Goal: Communication & Community: Answer question/provide support

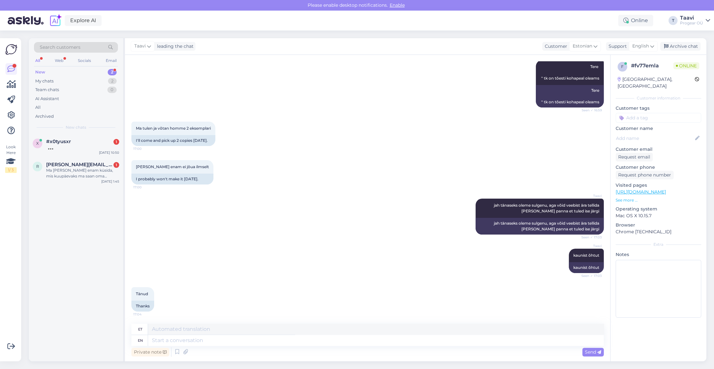
scroll to position [90, 0]
click at [74, 145] on div at bounding box center [82, 147] width 73 height 6
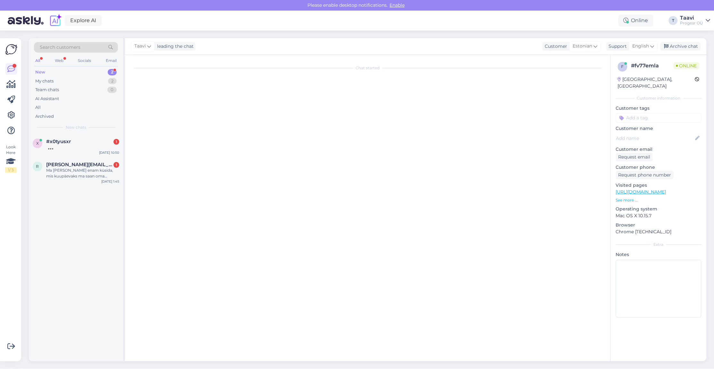
scroll to position [0, 0]
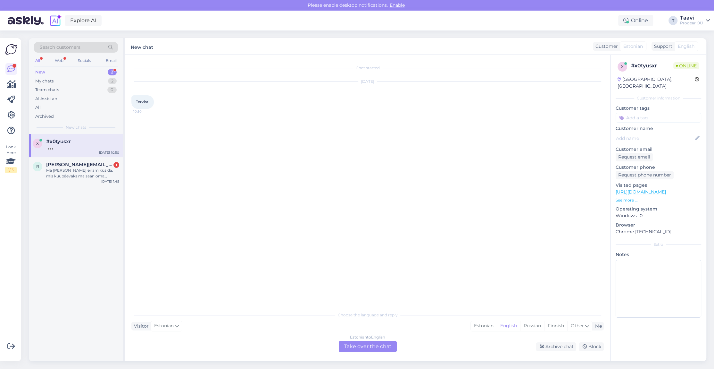
drag, startPoint x: 398, startPoint y: 344, endPoint x: 394, endPoint y: 344, distance: 4.5
click at [398, 344] on div "Estonian to English Take over the chat" at bounding box center [367, 346] width 63 height 12
drag, startPoint x: 355, startPoint y: 350, endPoint x: 351, endPoint y: 349, distance: 3.3
click at [353, 350] on div "Estonian to English Take over the chat" at bounding box center [368, 346] width 58 height 12
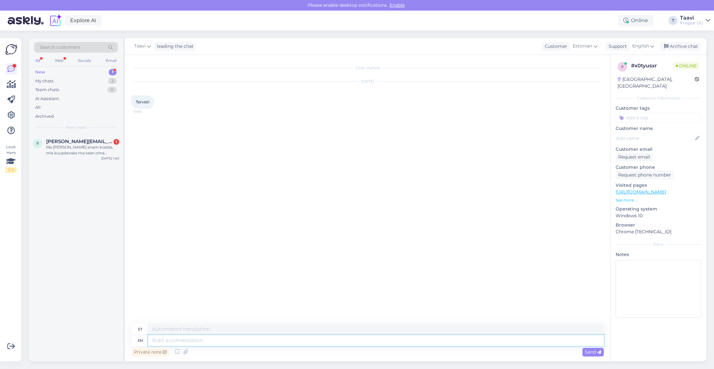
click at [248, 343] on textarea at bounding box center [376, 340] width 456 height 11
type textarea "t"
type textarea "Tere"
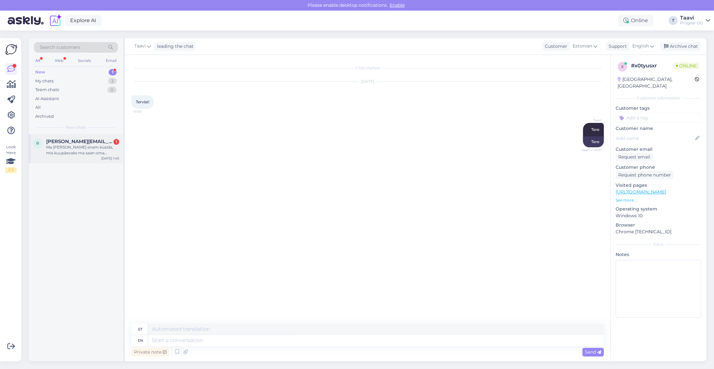
click at [61, 142] on span "[PERSON_NAME][EMAIL_ADDRESS][DOMAIN_NAME]" at bounding box center [79, 141] width 67 height 6
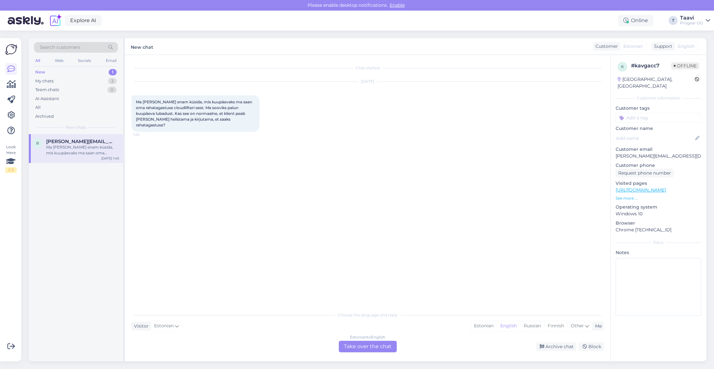
click at [359, 346] on div "Estonian to English Take over the chat" at bounding box center [368, 346] width 58 height 12
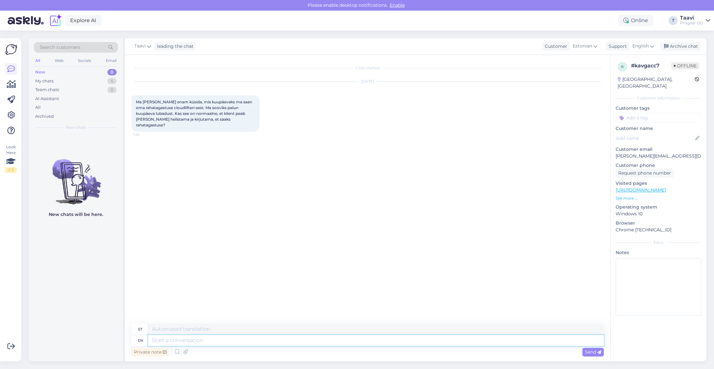
click at [195, 341] on textarea at bounding box center [376, 340] width 456 height 11
type textarea "Tere"
type textarea "[PERSON_NAME]"
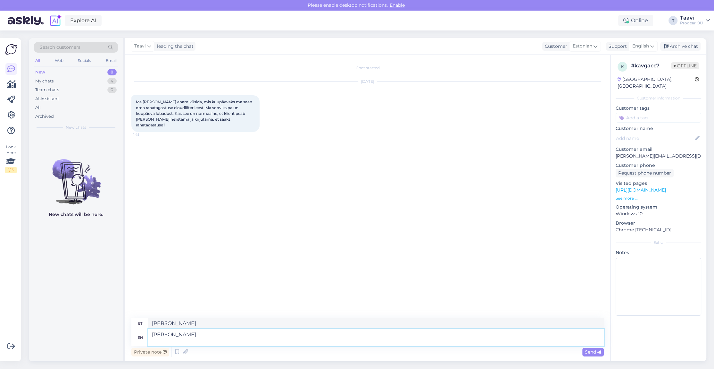
type textarea "[PERSON_NAME]"
type textarea "[PERSON_NAME], e"
type textarea "[PERSON_NAME],"
type textarea "[PERSON_NAME], et"
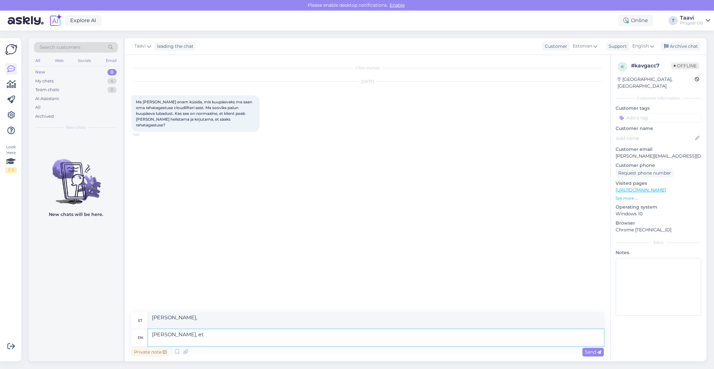
type textarea "[PERSON_NAME] jt"
type textarea "[PERSON_NAME], et pole v"
type textarea "[PERSON_NAME], et pole"
type textarea "[PERSON_NAME], et pole veel t"
type textarea "[PERSON_NAME], et pole veel"
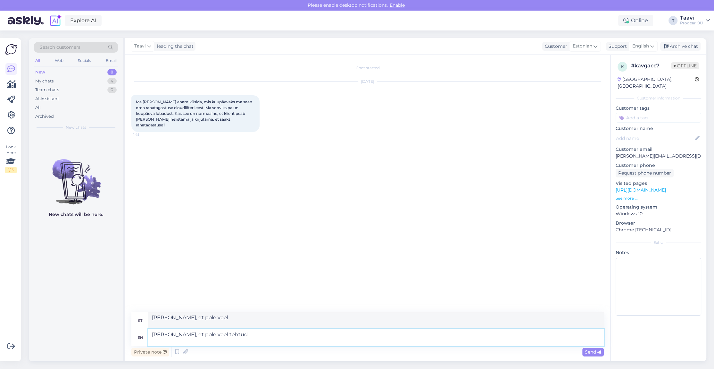
type textarea "[PERSON_NAME], et pole veel tehtud j"
type textarea "[PERSON_NAME], et pole veel tehtud"
type textarea "Tere [PERSON_NAME], et pole veel tehtud ja"
type textarea "Tere [PERSON_NAME], et pole veel tehtud ja see"
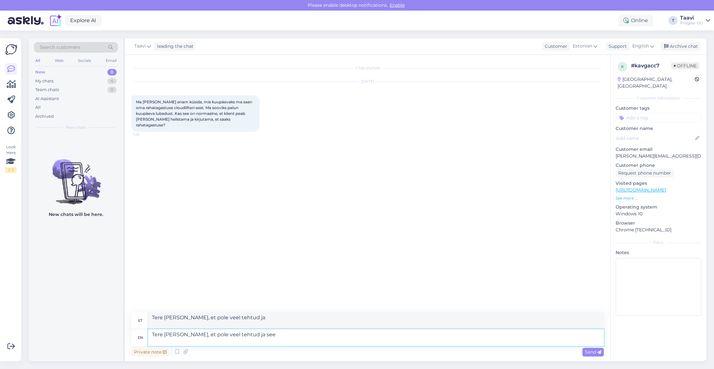
type textarea "Tere [PERSON_NAME], et pole veel tehtud ja see"
type textarea "Tere [PERSON_NAME], et pole veel tehtud ja"
type textarea "[PERSON_NAME], et pole veel tehtud ja te"
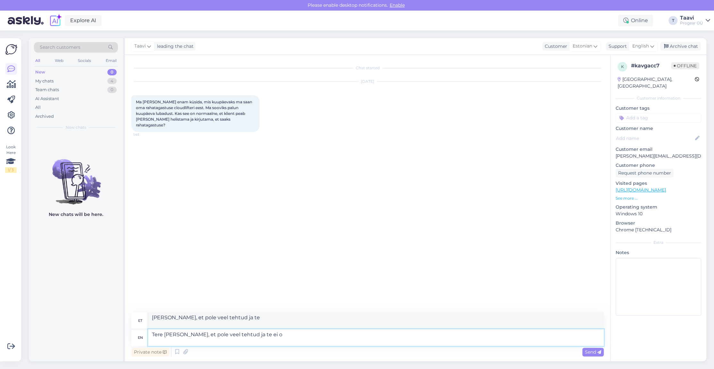
type textarea "Tere [PERSON_NAME], et pole veel tehtud ja te ei oe"
type textarea "[PERSON_NAME], et pole veel tehtud ja te ei"
type textarea "Tere [PERSON_NAME], et pole veel tehtud ja te ei peakski k"
type textarea "[PERSON_NAME], et pole veel tehtud ja te ei peaki"
type textarea "Tere [PERSON_NAME], et pole veel tehtud ja te ei peakski küsima"
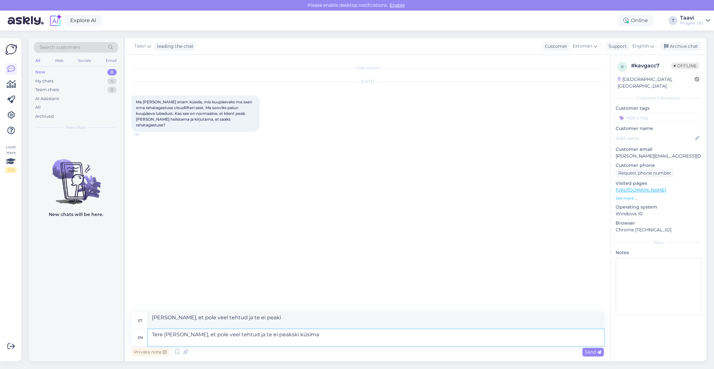
type textarea "Tere [PERSON_NAME], et pole veel tehtud ja te ei peagi küsima"
type textarea "Tere [PERSON_NAME], et pole veel tehtud ja te ei peakski küsima mitu"
type textarea "[PERSON_NAME], et pole veel tehtud ja te ei peagi küsima mitu"
type textarea "[PERSON_NAME], et pole veel tehtud ja te ei peakski küsima mitmeid k"
type textarea "[PERSON_NAME], et pole veel tehtud ja te ei peagi küsima mitmeid"
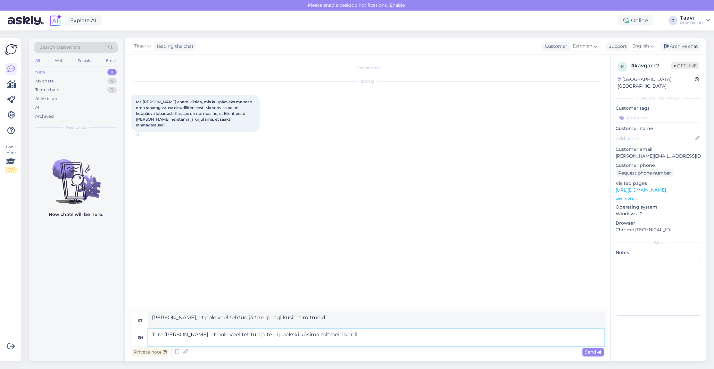
type textarea "Tere [PERSON_NAME], et pole veel tehtud ja te ei peakski küsima mitmeid kordi"
type textarea "Tere [PERSON_NAME], et pole veel tehtud ja te ei peagi küsima mitmeid kordi"
type textarea "Tere [PERSON_NAME], et pole veel tehtud ja te ei peakski küsima mitmeid kordi."
type textarea "Tere [PERSON_NAME], et pole veel tehtud ja te ei peagi küsima mitmeid kordi."
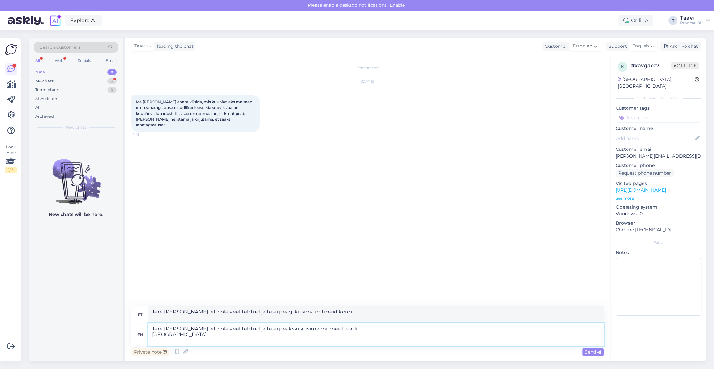
type textarea "Tere [PERSON_NAME], et pole veel tehtud ja te ei peakski küsima mitmeid kordi. …"
type textarea "Tere [PERSON_NAME], et pole veel tehtud ja te ei peagi küsima mitmeid kordi. [G…"
type textarea "Tere [PERSON_NAME], et pole veel tehtud ja te ei peakski küsima mitmeid kordi. …"
type textarea "Tere [PERSON_NAME], et pole veel tehtud ja te ei peagi küsima mitmeid kordi. Mu…"
type textarea "Tere [PERSON_NAME], et pole veel tehtud ja te ei peakski küsima mitmeid kordi. …"
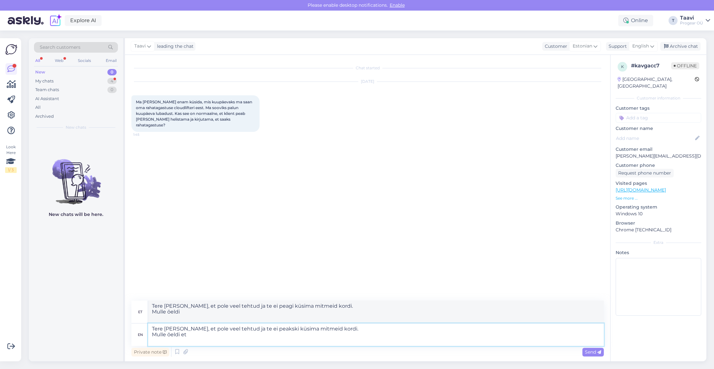
type textarea "Tere [PERSON_NAME], et pole veel tehtud ja te ei peagi küsima mitmeid kordi. Mu…"
type textarea "Tere [PERSON_NAME], et pole veel tehtud ja te ei peakski küsima mitmeid kordi. …"
type textarea "Tere [PERSON_NAME], et pole veel tehtud ja te ei peagi küsima mitmeid kordi. Mu…"
type textarea "Tere [PERSON_NAME], et pole veel tehtud ja te ei peakski küsima mitmeid kordi. …"
type textarea "Tere [PERSON_NAME], et pole veel tehtud ja te ei peagi küsima mitmeid kordi. Mu…"
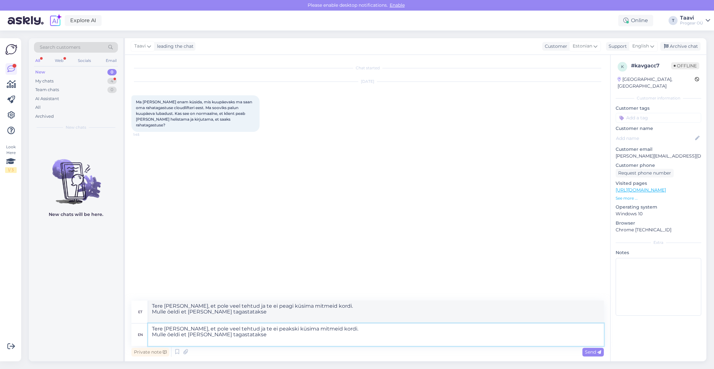
type textarea "Tere [PERSON_NAME], et pole veel tehtud ja te ei peakski küsima mitmeid kordi. …"
type textarea "Tere [PERSON_NAME], et pole veel tehtud ja te ei peagi küsima mitmeid kordi. Mu…"
type textarea "Tere [PERSON_NAME], et pole veel tehtud ja te ei peakski küsima mitmeid kordi. …"
click at [252, 341] on textarea "Tere [PERSON_NAME], et pole veel tehtud ja te ei peakski küsima mitmeid kordi. …" at bounding box center [376, 334] width 456 height 22
click at [241, 343] on textarea "Tere [PERSON_NAME], et pole veel tehtud ja te ei peakski küsima mitmeid kordi. …" at bounding box center [376, 334] width 456 height 22
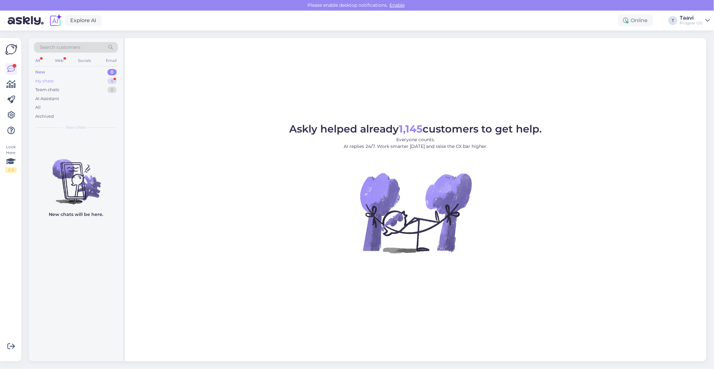
click at [66, 79] on div "My chats 4" at bounding box center [76, 81] width 84 height 9
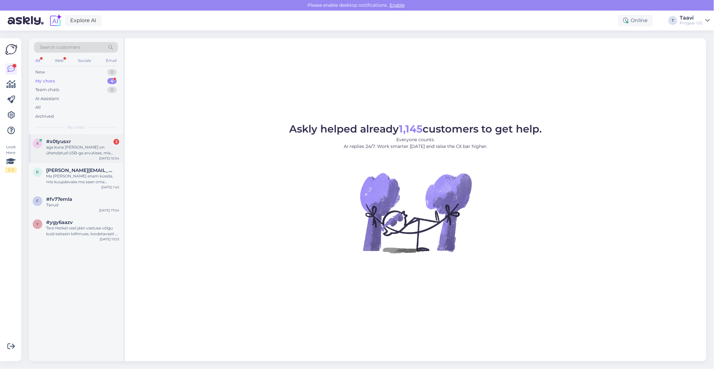
click at [79, 151] on div "aga kuna Scarlett on ühendatud USB-ga arvutisse, mis üsna sageli on koormuse al…" at bounding box center [82, 150] width 73 height 12
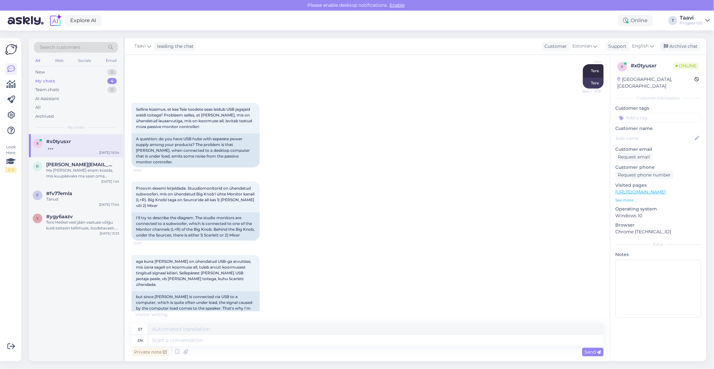
scroll to position [111, 0]
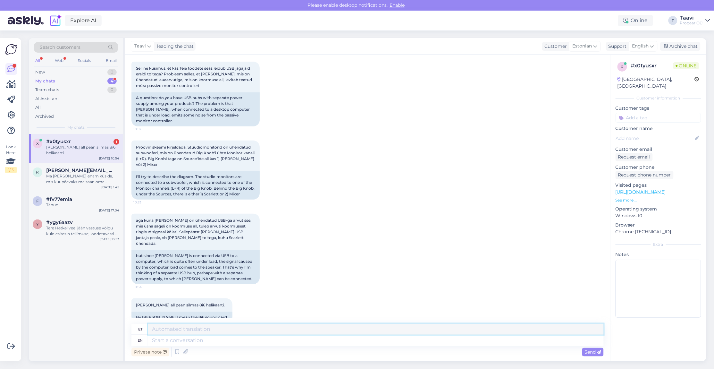
click at [201, 332] on textarea at bounding box center [376, 328] width 456 height 11
click at [186, 343] on textarea at bounding box center [376, 340] width 456 height 11
type textarea "Meil"
type textarea "Meil kahjuks e"
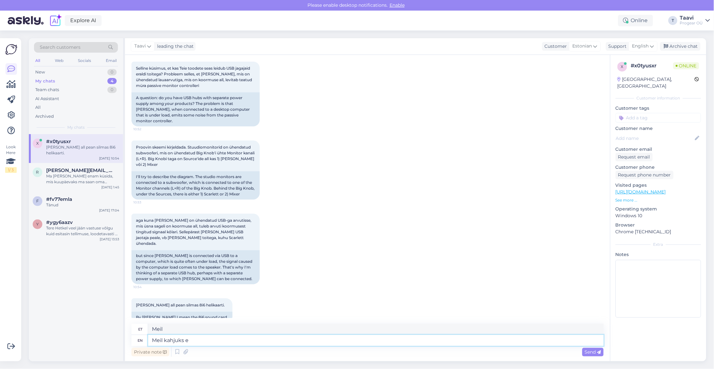
type textarea "Meil kahjuks"
type textarea "Meil kahjuks eraldi h"
type textarea "Meil kahjuks eraldi"
type textarea "Meil kahjuks eraldi huvi"
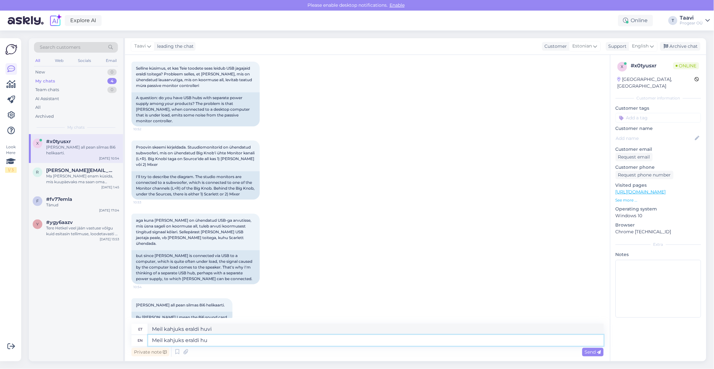
type textarea "Meil kahjuks eraldi hub"
type textarea "Meil kahjuks eraldi keskus"
type textarea "Meil kahjuks eraldi hube"
type textarea "Meil kahjuks eraldi hub"
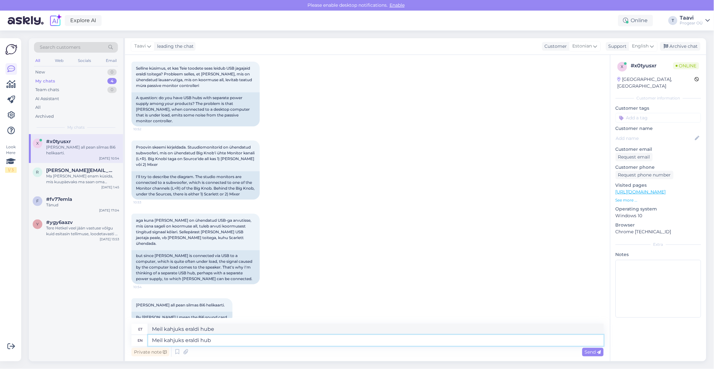
type textarea "Meil kahjuks eraldi keskus"
type textarea "Meil kahjuks eraldi hube p"
type textarea "Meil kahjuks eraldi hube"
type textarea "Meil kahjuks eraldi hube pole"
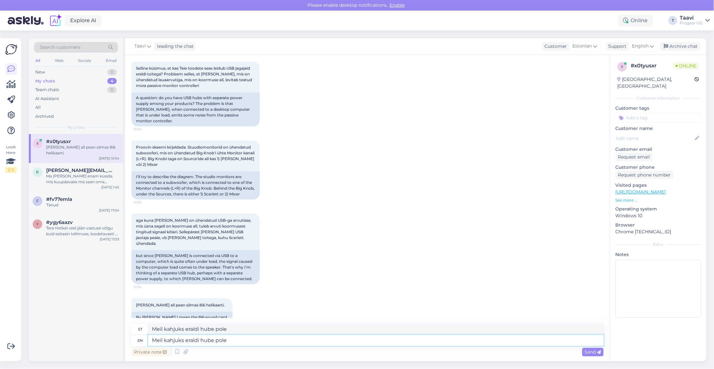
type textarea "Meil kahjuks eraldi hube pole m"
type textarea "Meil kahjuks eraldi hube pole müügil."
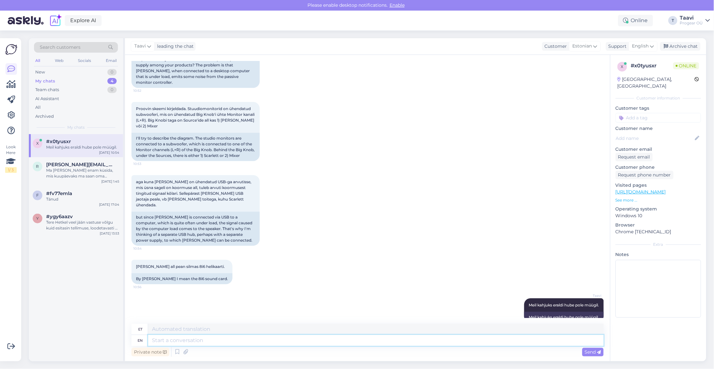
scroll to position [205, 0]
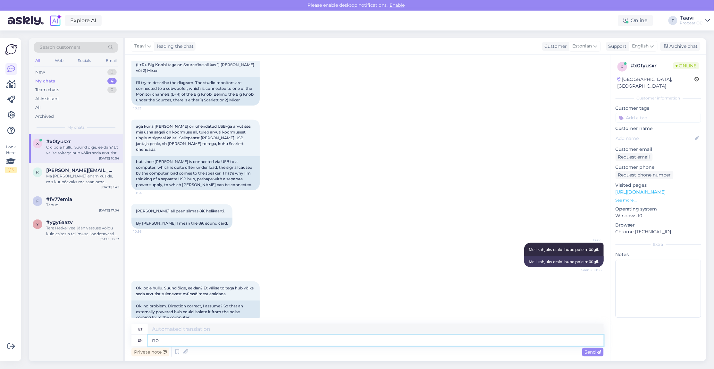
type textarea "no"
type textarea "ei"
type textarea "no loodetavasti j"
type textarea "ei loodavasta"
type textarea "no loodetavasti jah"
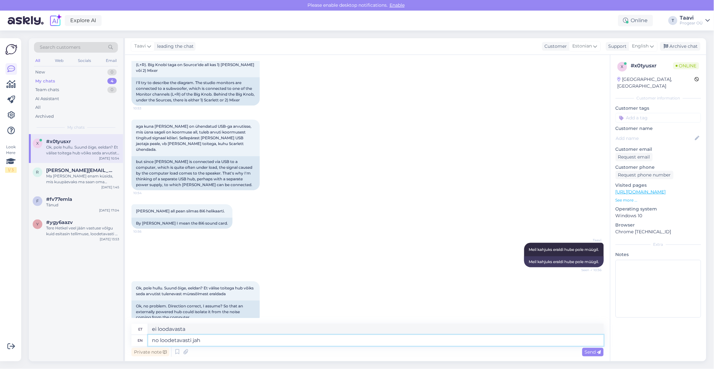
type textarea "no loodetavasti jah"
type textarea "no loodetavasti jah,"
type textarea "no loodetavat jah,"
type textarea "no loodetavasti jah, vbl"
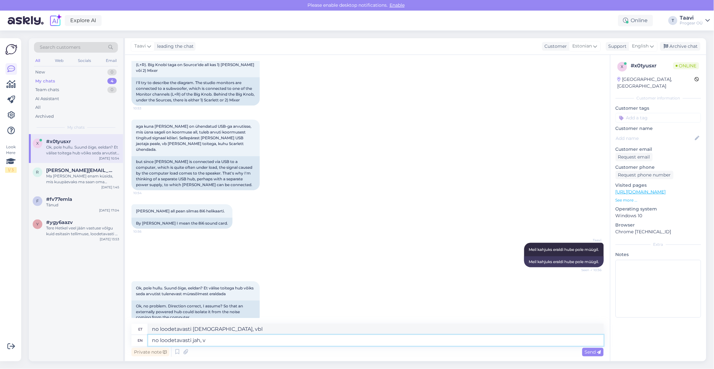
type textarea "no loodetavasti jah,"
type textarea "no loodetavat jah,"
type textarea "no loodetavasti jah, samas"
type textarea "no loodetavat jah, samas"
type textarea "no loodetavasti jah,"
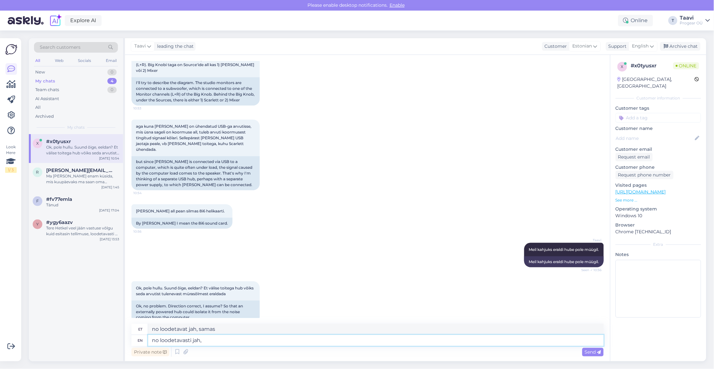
type textarea "no loodetavat jah,"
type textarea "no loodetavasti jah"
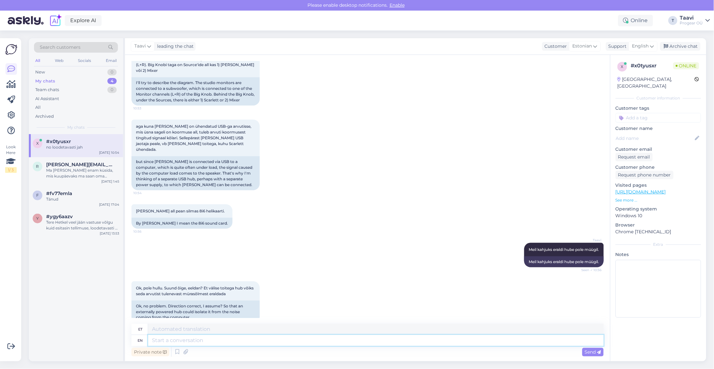
scroll to position [243, 0]
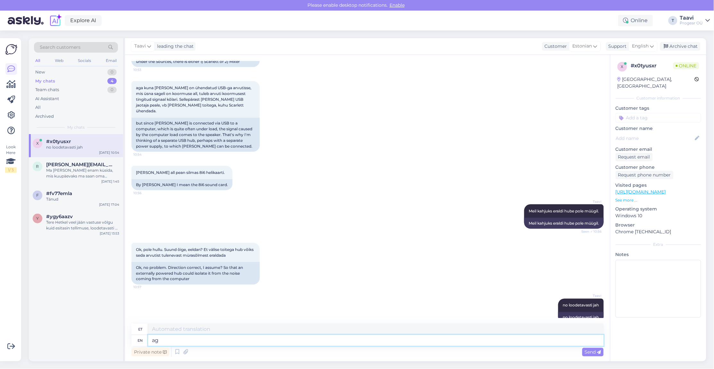
type textarea "a"
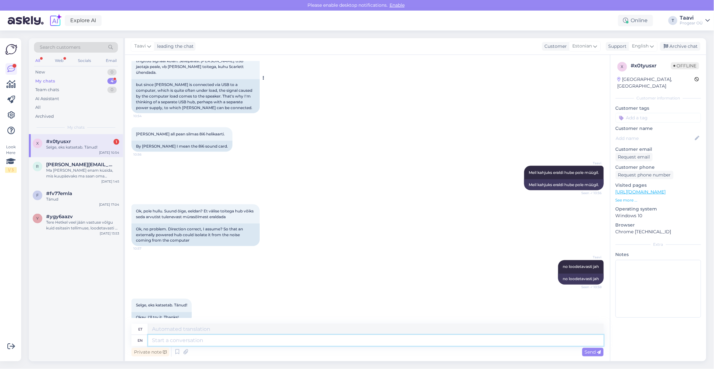
scroll to position [279, 0]
